Goal: Book appointment/travel/reservation

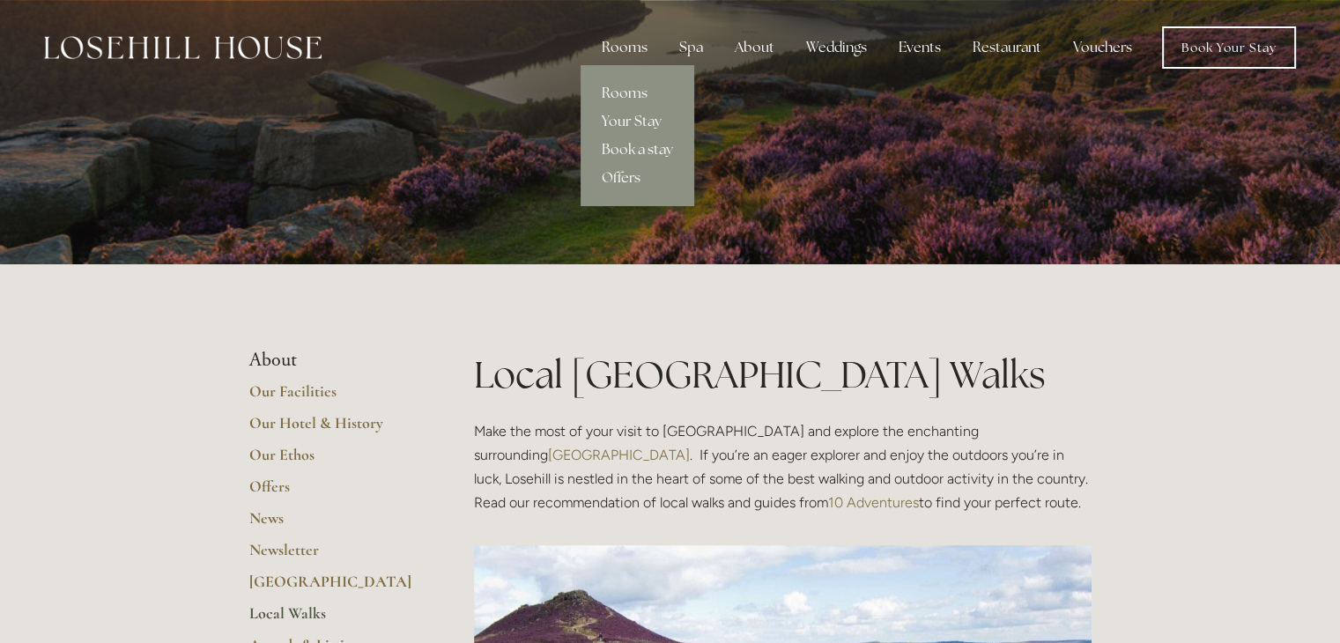
click at [627, 48] on div "Rooms" at bounding box center [625, 47] width 74 height 35
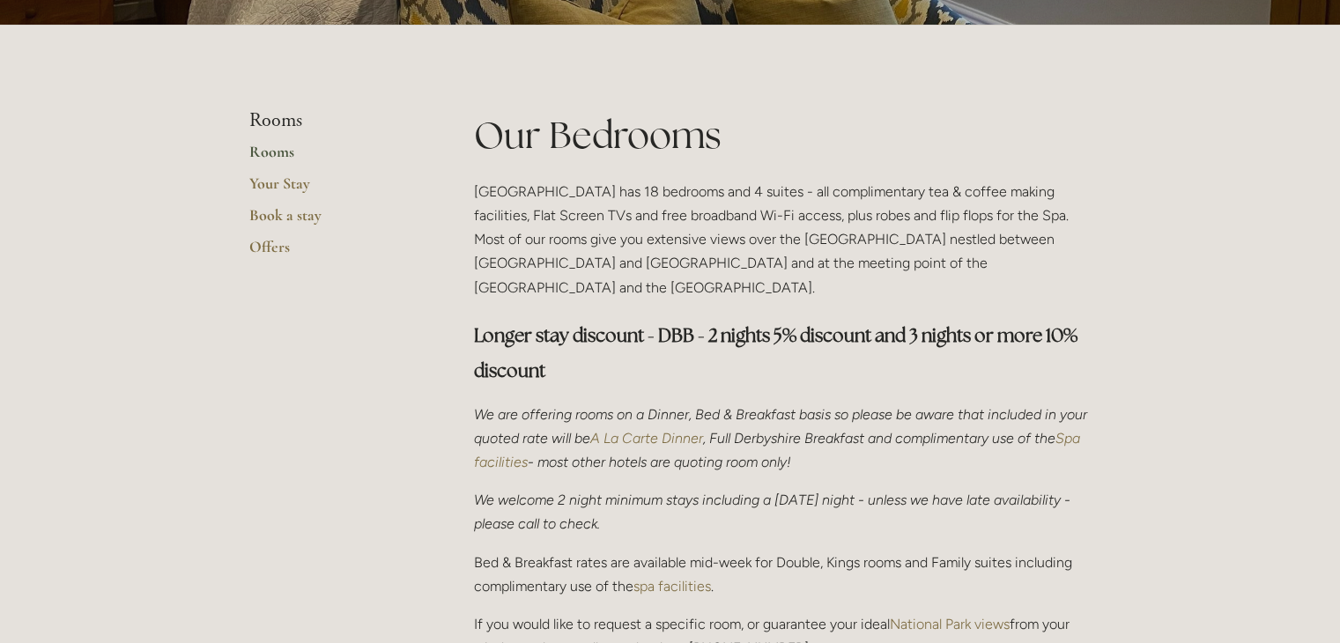
scroll to position [352, 0]
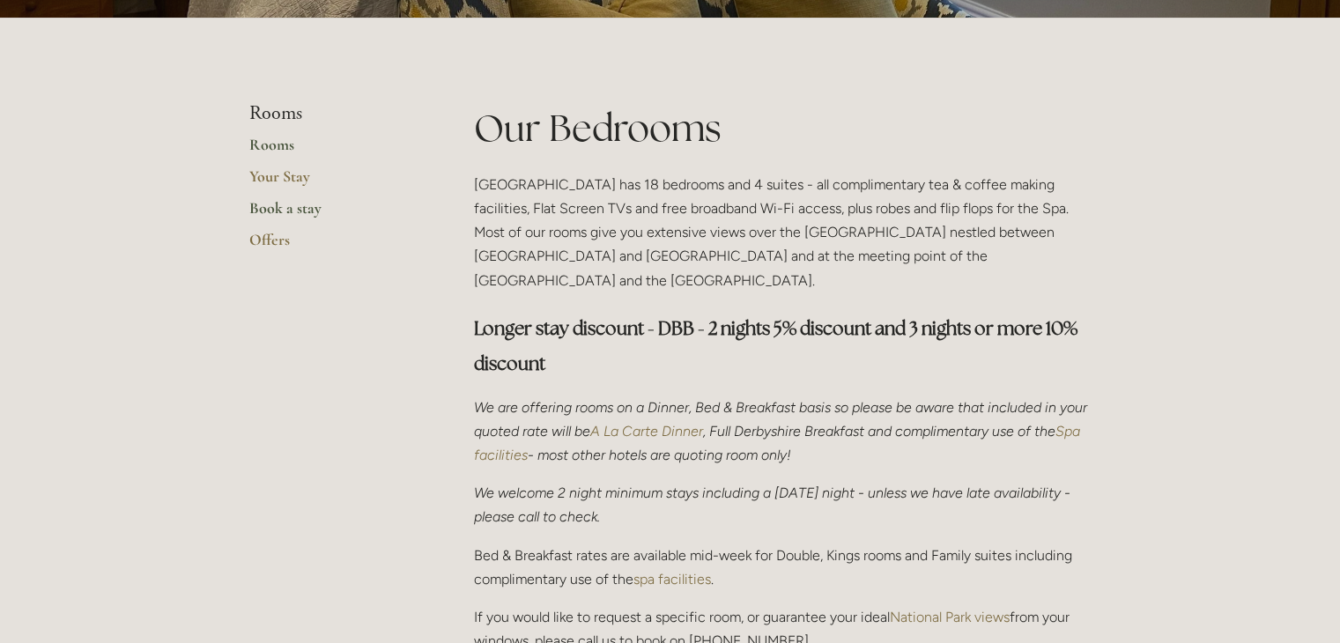
click at [286, 211] on link "Book a stay" at bounding box center [333, 214] width 168 height 32
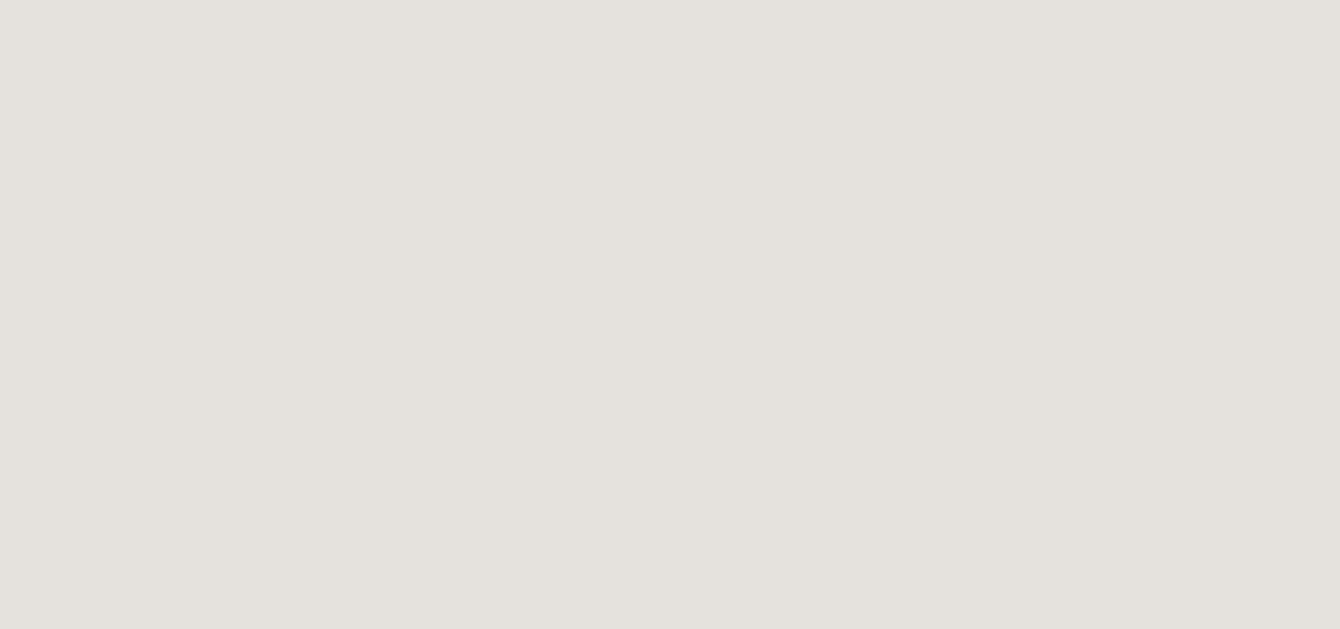
scroll to position [95, 0]
